Goal: Check status: Check status

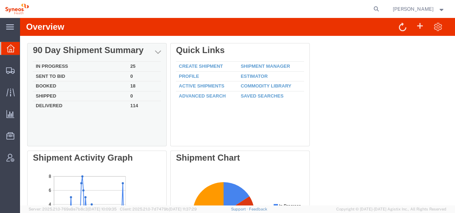
click at [89, 84] on div "Delete 90 Day Shipment Summary In Progress 25 Sent To Bid 0 Booked 18 Shipped 0…" at bounding box center [237, 204] width 421 height 322
click at [42, 87] on div "Delete 90 Day Shipment Summary In Progress 25 Sent To Bid 0 Booked 18 Shipped 0…" at bounding box center [237, 204] width 421 height 322
click at [40, 84] on td "Booked" at bounding box center [80, 86] width 94 height 10
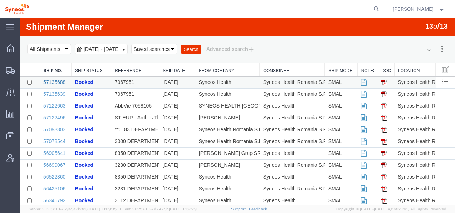
click at [52, 81] on link "57135688" at bounding box center [54, 82] width 22 height 6
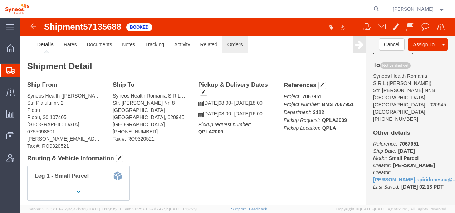
click link "Orders"
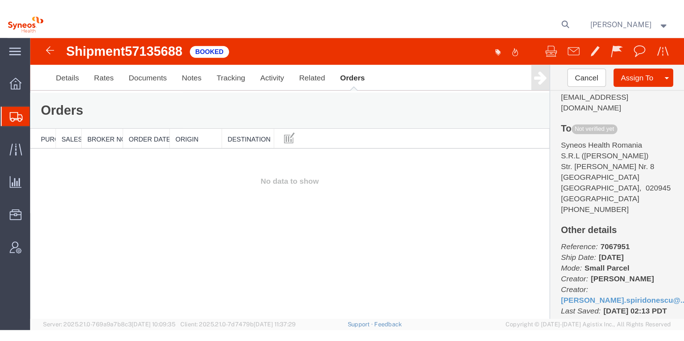
scroll to position [176, 0]
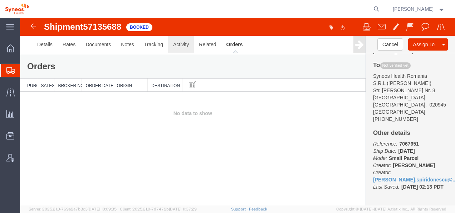
click at [182, 45] on link "Activity" at bounding box center [181, 44] width 26 height 17
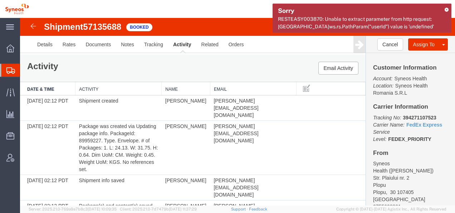
click at [400, 21] on span "RESTEASY003870: Unable to extract parameter from http request: [GEOGRAPHIC_DATA…" at bounding box center [356, 22] width 156 height 13
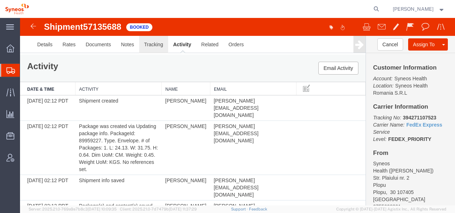
click at [151, 43] on link "Tracking" at bounding box center [153, 44] width 29 height 17
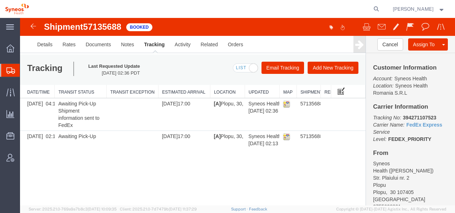
drag, startPoint x: 313, startPoint y: 90, endPoint x: 340, endPoint y: 90, distance: 26.5
click at [340, 90] on div "Date/Time Transit Status Transit Exception Estimated Arrival Location Updated M…" at bounding box center [193, 117] width 346 height 64
click at [427, 125] on link "FedEx Express" at bounding box center [425, 125] width 36 height 6
drag, startPoint x: 437, startPoint y: 116, endPoint x: 403, endPoint y: 120, distance: 34.9
click at [402, 120] on p "Tracking No: 394271107523 Carrier Name: FedEx Express FedEx Express Service Lev…" at bounding box center [410, 128] width 75 height 29
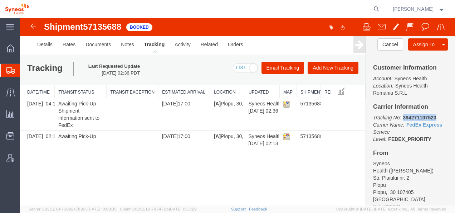
copy b "394271107523"
